Goal: Task Accomplishment & Management: Complete application form

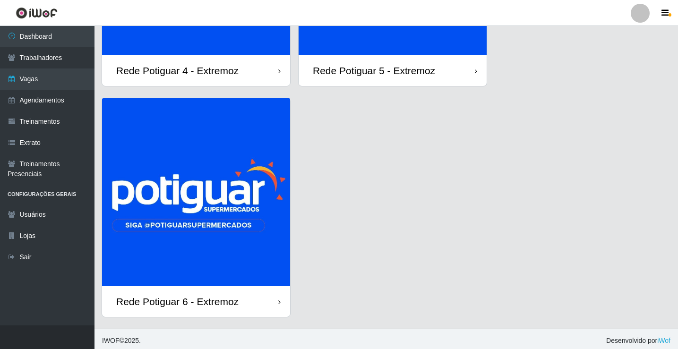
scroll to position [196, 0]
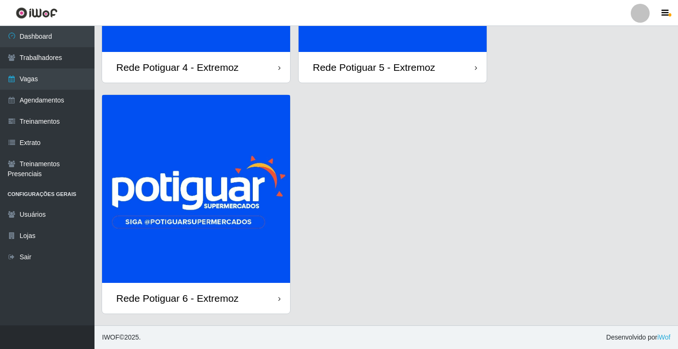
click at [244, 227] on img at bounding box center [196, 189] width 188 height 188
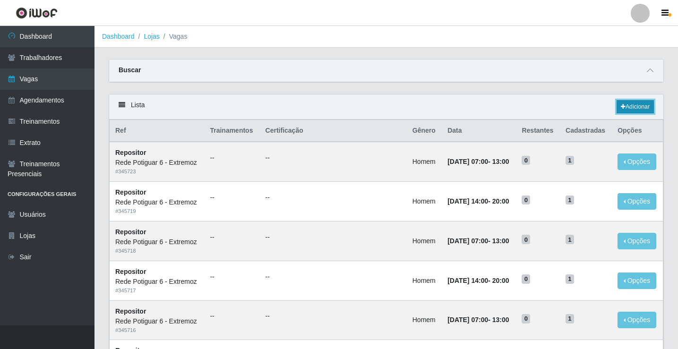
click at [624, 107] on icon at bounding box center [623, 107] width 5 height 6
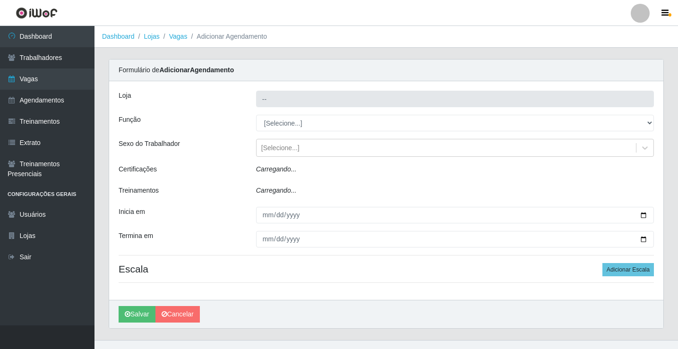
type input "Rede Potiguar 6 - Extremoz"
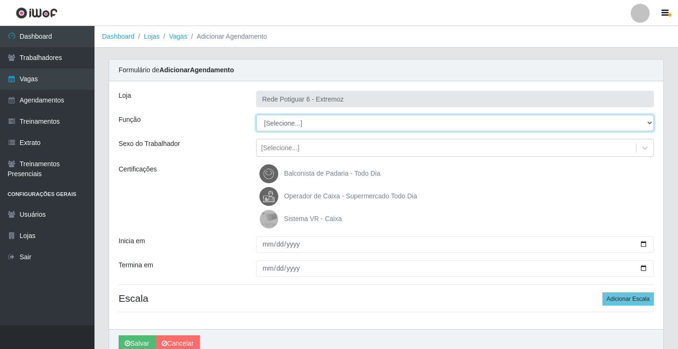
click at [306, 124] on select "[Selecione...] ASG Balconista Embalador Operador de Caixa Operador de Caixa + O…" at bounding box center [455, 123] width 398 height 17
select select "22"
click at [256, 115] on select "[Selecione...] ASG Balconista Embalador Operador de Caixa Operador de Caixa + O…" at bounding box center [455, 123] width 398 height 17
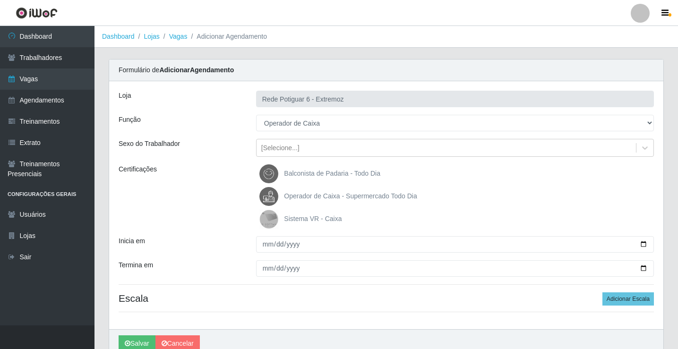
drag, startPoint x: 316, startPoint y: 192, endPoint x: 275, endPoint y: 235, distance: 59.5
click at [315, 192] on span "Operador de Caixa - Supermercado Todo Dia" at bounding box center [350, 196] width 133 height 8
click at [0, 0] on input "Operador de Caixa - Supermercado Todo Dia" at bounding box center [0, 0] width 0 height 0
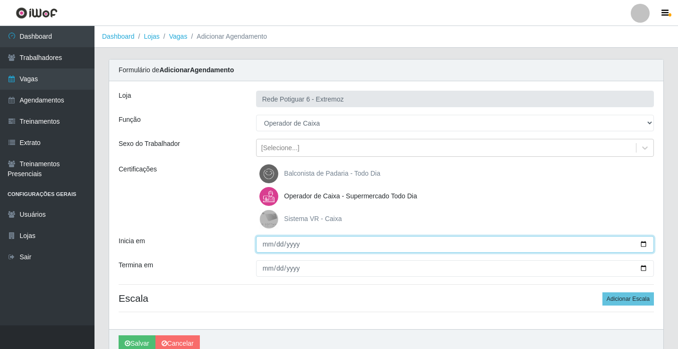
click at [269, 245] on input "Inicia em" at bounding box center [455, 244] width 398 height 17
type input "[DATE]"
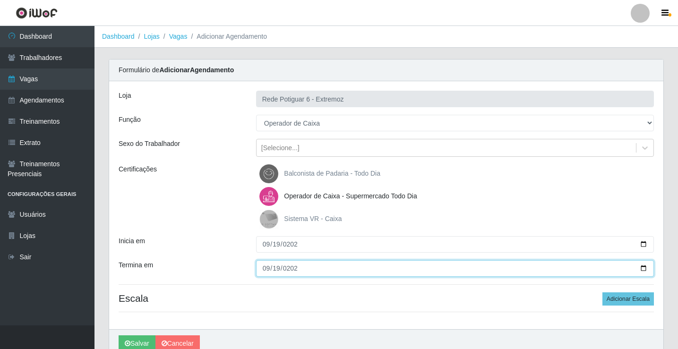
type input "[DATE]"
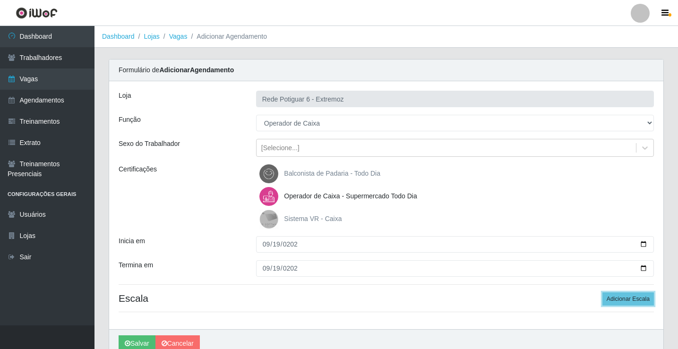
click at [603, 293] on button "Adicionar Escala" at bounding box center [629, 299] width 52 height 13
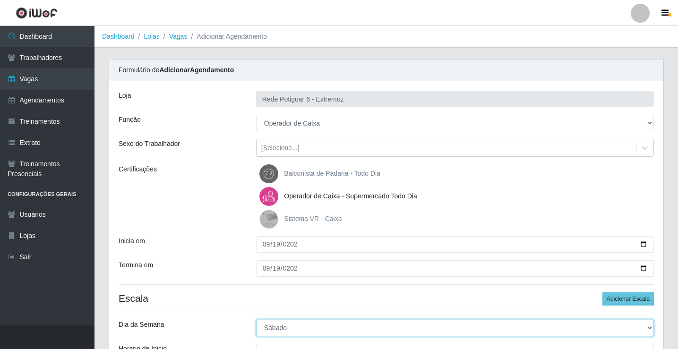
select select "5"
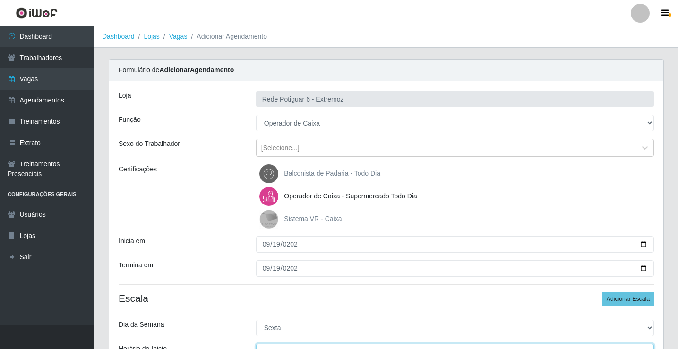
scroll to position [11, 0]
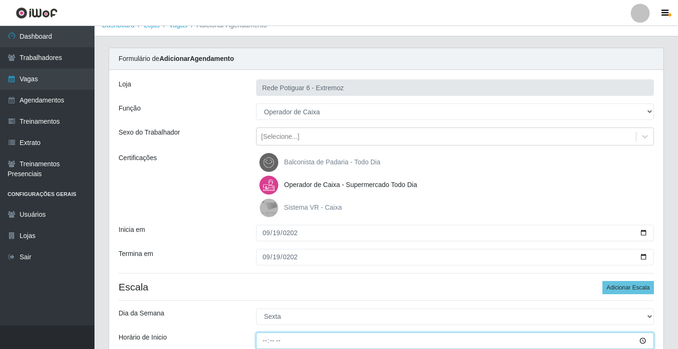
type input "14:00"
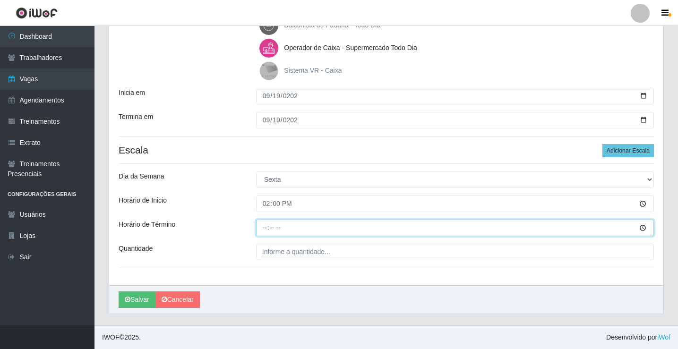
type input "20:00"
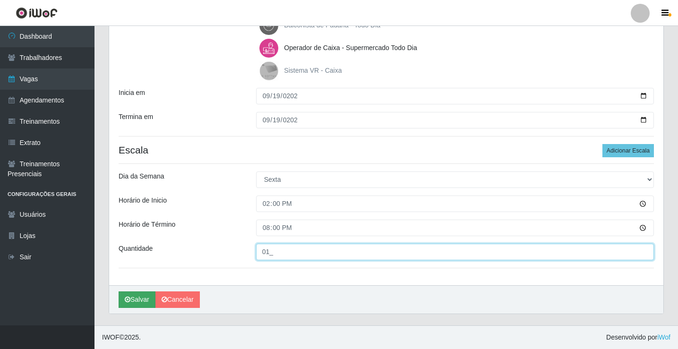
type input "01_"
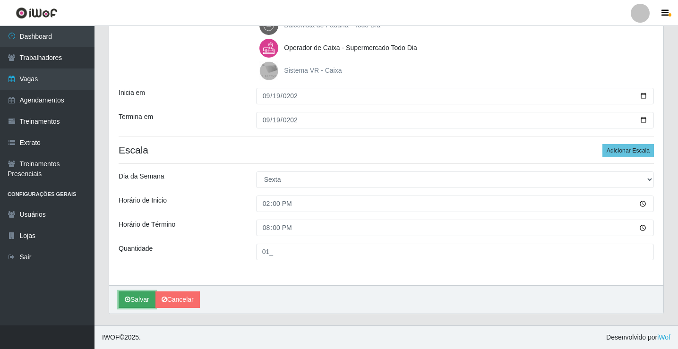
click at [129, 296] on icon "submit" at bounding box center [128, 299] width 6 height 7
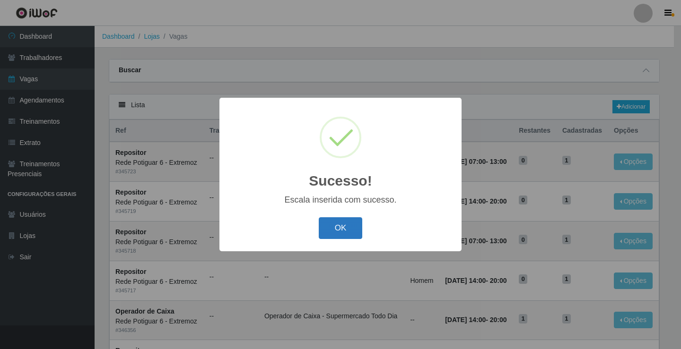
click at [348, 228] on button "OK" at bounding box center [341, 228] width 44 height 22
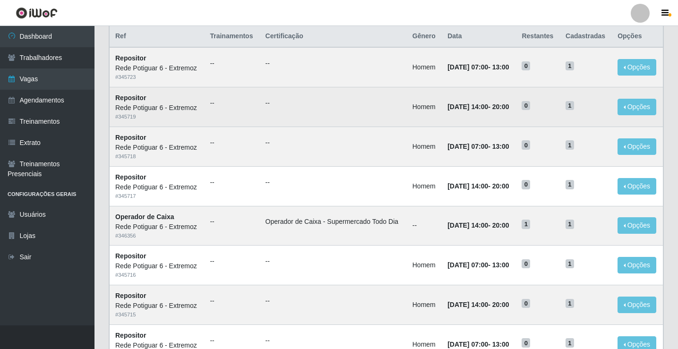
scroll to position [142, 0]
